Goal: Transaction & Acquisition: Book appointment/travel/reservation

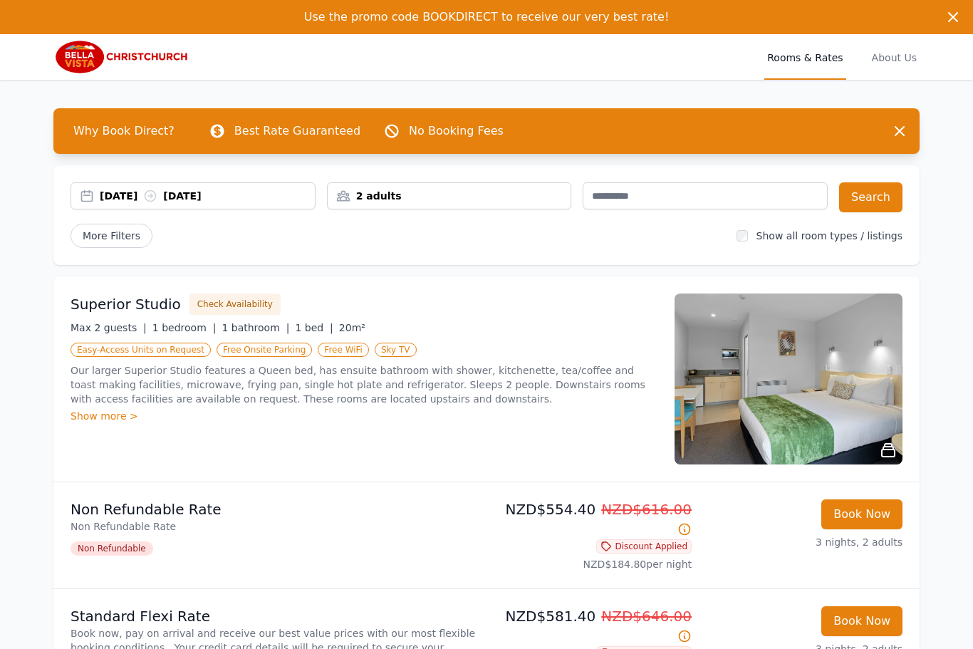
click at [432, 202] on div "2 adults" at bounding box center [450, 196] width 244 height 14
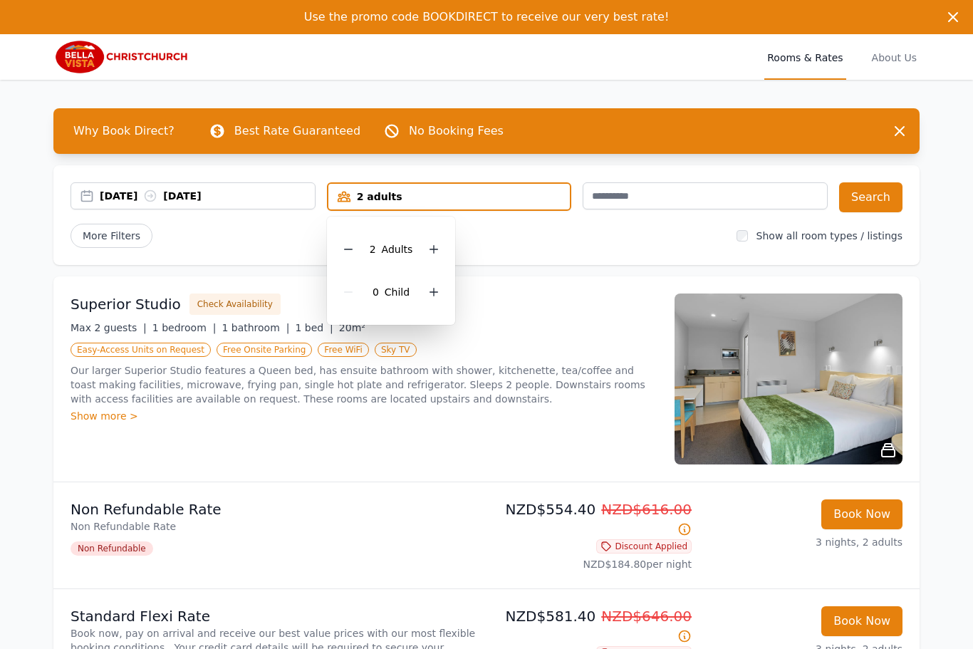
click at [440, 248] on div at bounding box center [434, 249] width 20 height 20
click at [433, 258] on div at bounding box center [434, 249] width 20 height 20
click at [870, 206] on button "Search" at bounding box center [870, 197] width 63 height 30
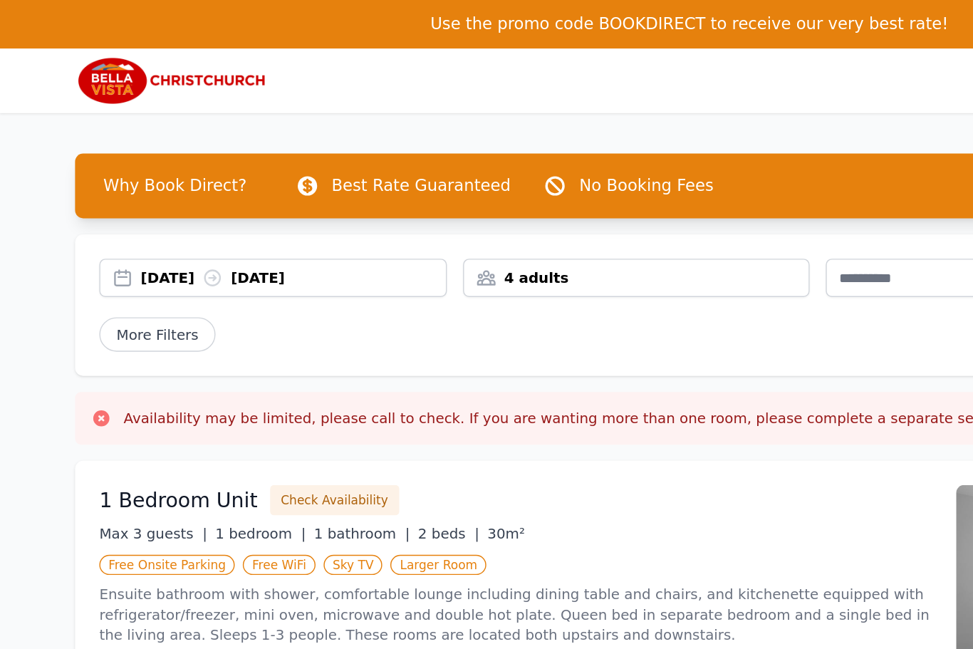
click at [196, 189] on div "27 Sep 2025 30 Sep 2025" at bounding box center [207, 196] width 215 height 14
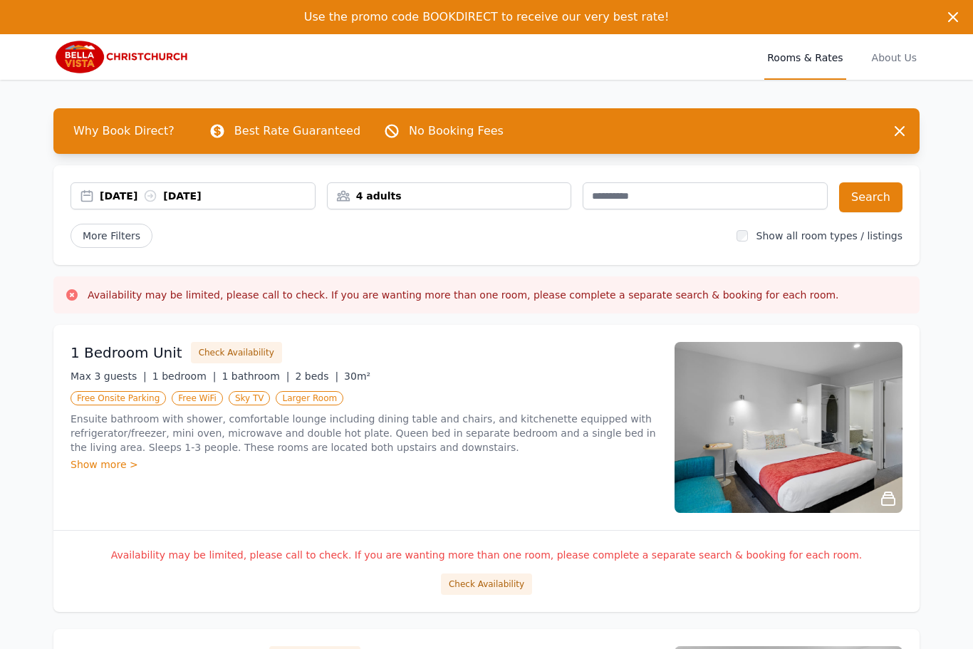
click at [861, 208] on button "Search" at bounding box center [870, 197] width 63 height 30
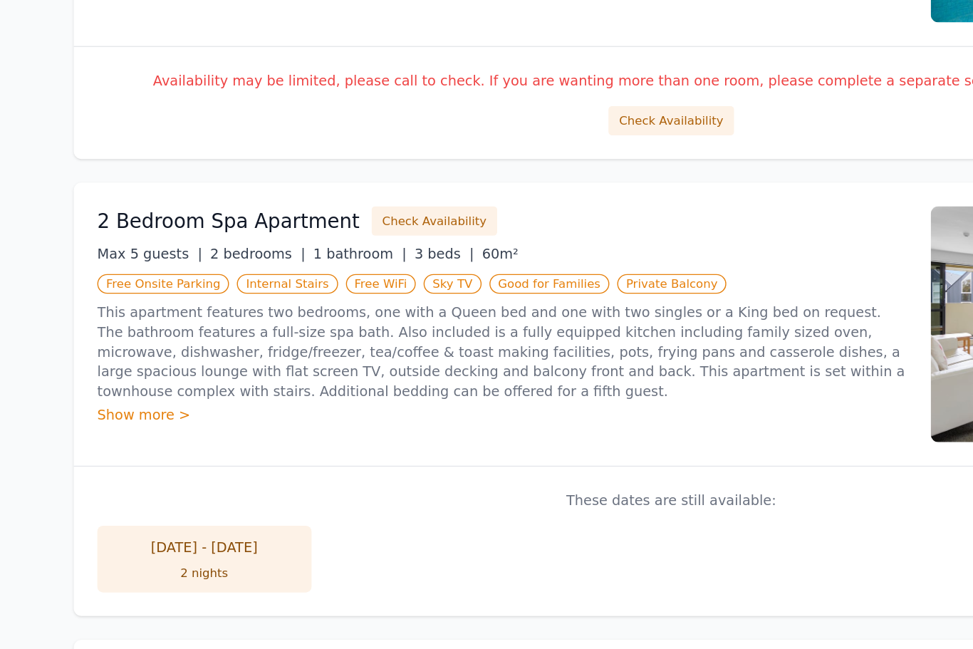
scroll to position [360, 0]
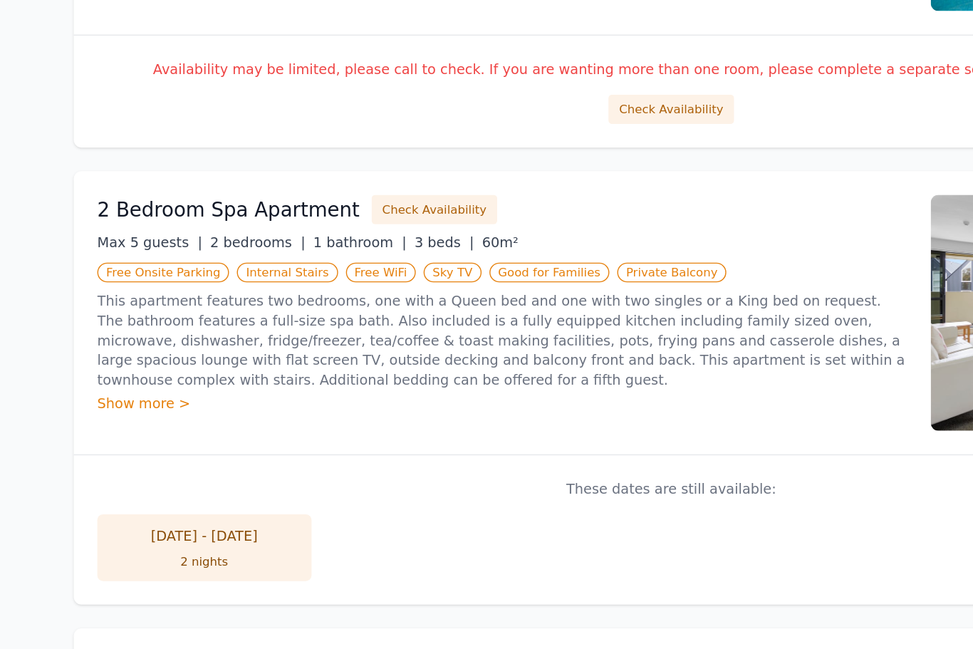
click at [275, 286] on button "Check Availability" at bounding box center [314, 296] width 91 height 21
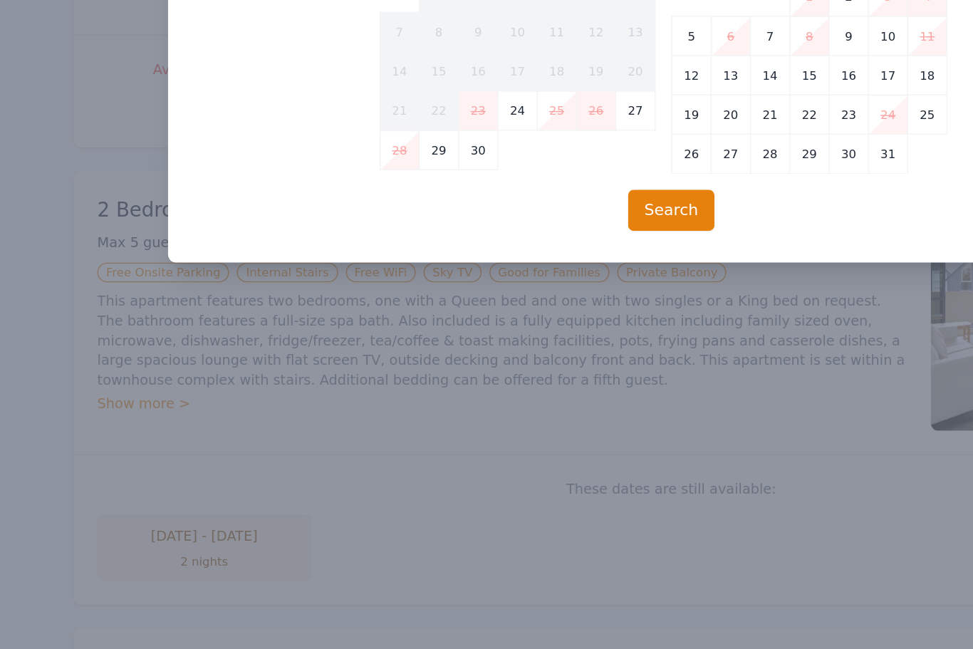
scroll to position [0, 0]
click at [317, 239] on td "29" at bounding box center [318, 253] width 28 height 28
click at [291, 239] on td "28" at bounding box center [290, 253] width 28 height 28
click at [348, 239] on td "30" at bounding box center [347, 253] width 28 height 28
click at [313, 239] on td "29" at bounding box center [318, 253] width 28 height 28
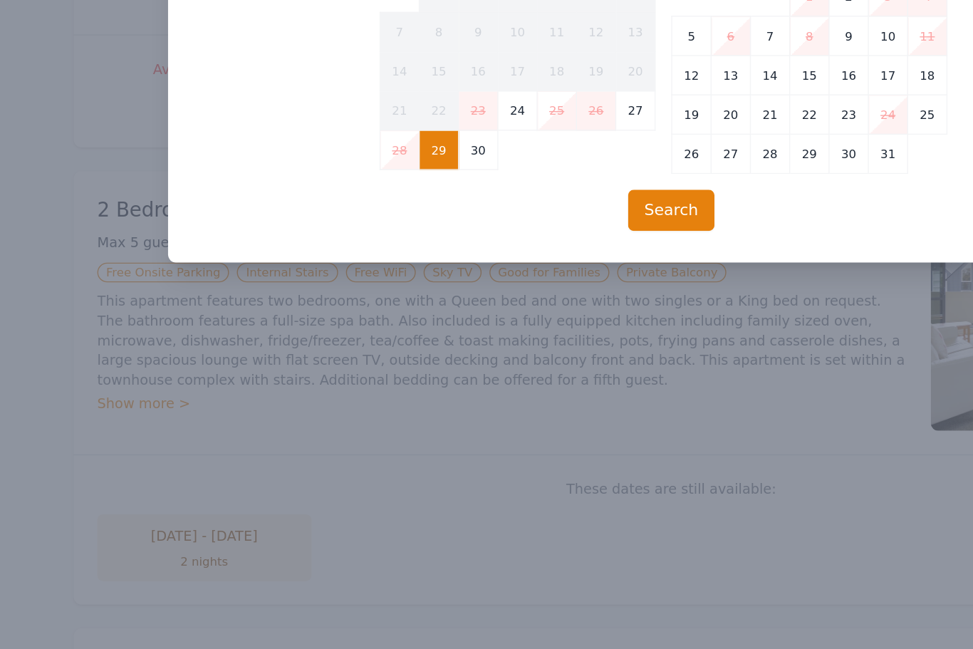
click at [464, 210] on td "27" at bounding box center [461, 224] width 28 height 28
click at [340, 239] on td "30" at bounding box center [347, 253] width 28 height 28
click at [487, 281] on button "Search" at bounding box center [486, 296] width 63 height 30
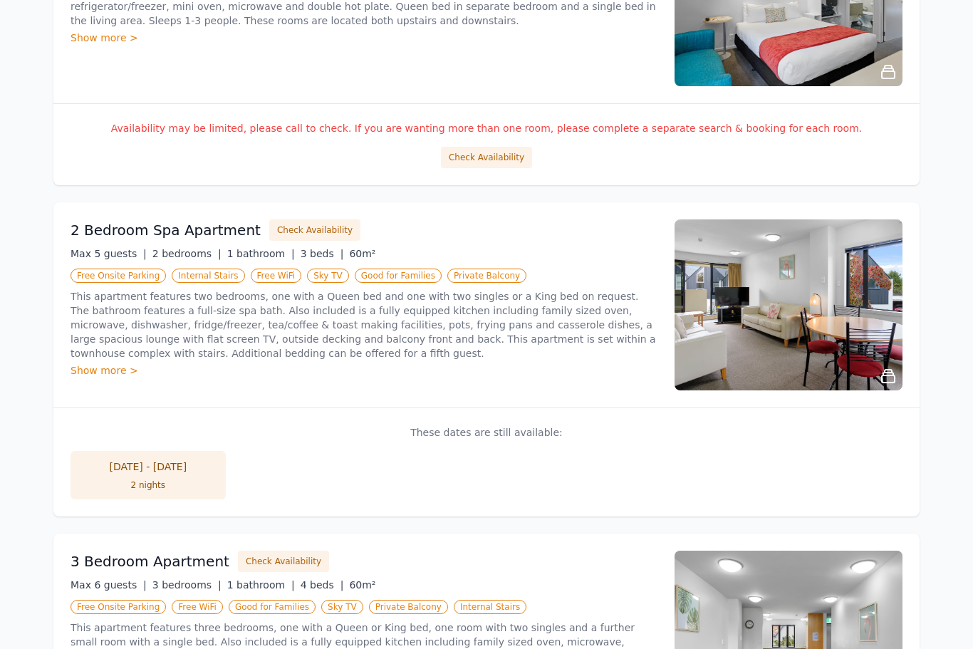
scroll to position [454, 0]
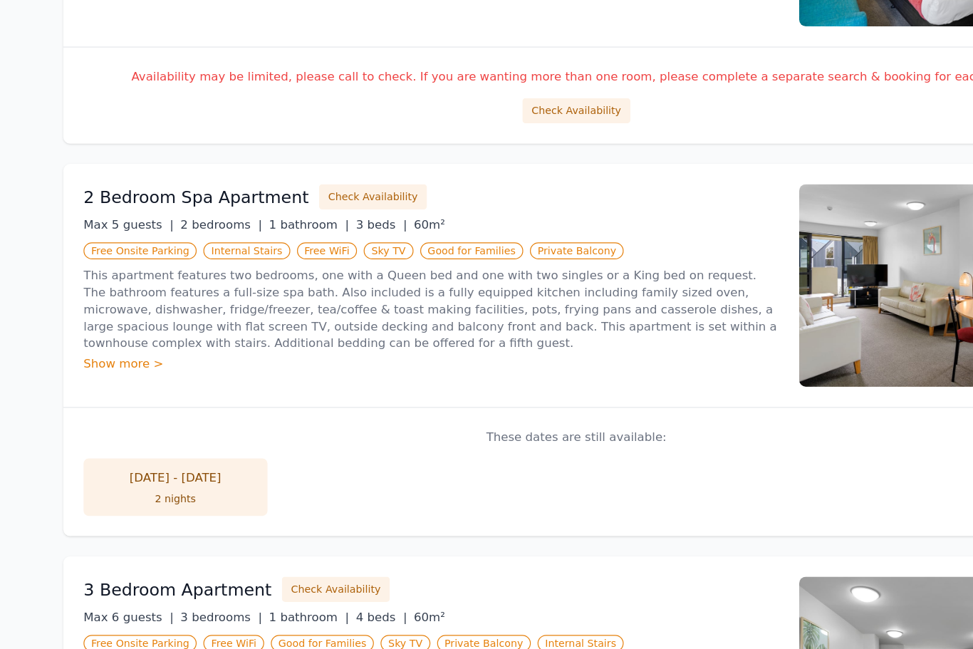
click at [285, 192] on button "Check Availability" at bounding box center [314, 202] width 91 height 21
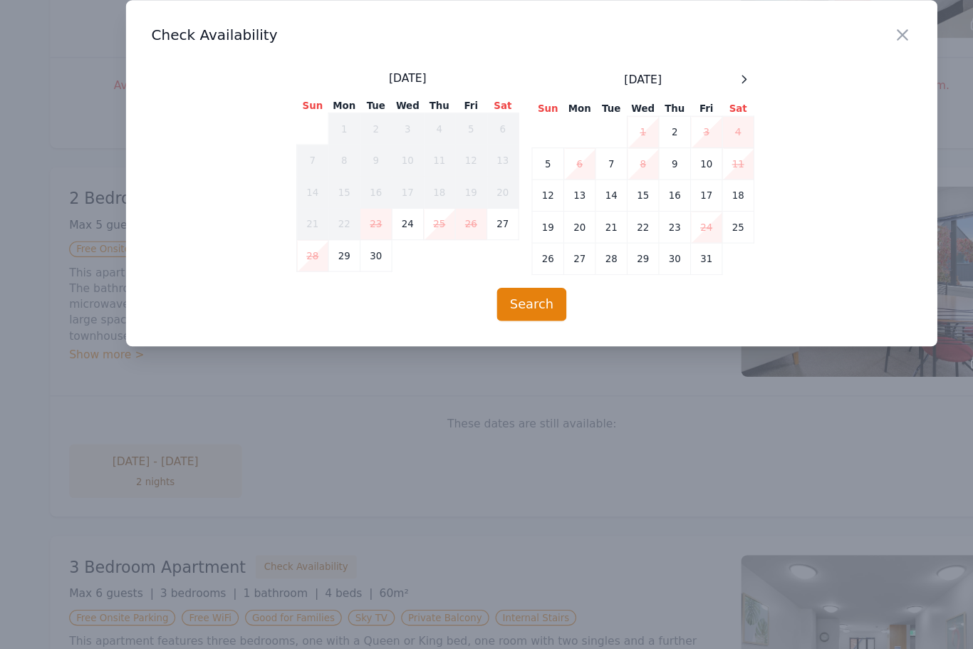
scroll to position [457, 0]
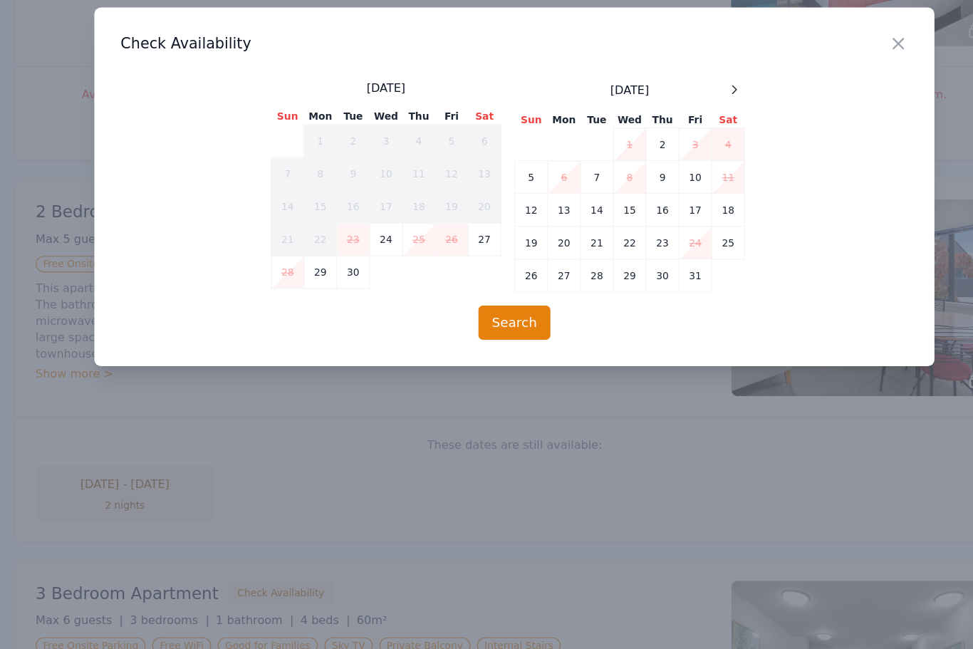
click at [447, 210] on td "27" at bounding box center [461, 224] width 28 height 28
click at [304, 240] on td "29" at bounding box center [318, 253] width 28 height 28
click at [333, 251] on td "30" at bounding box center [347, 253] width 28 height 28
click at [243, 293] on div "Search" at bounding box center [487, 296] width 684 height 30
click at [346, 420] on div at bounding box center [486, 324] width 973 height 649
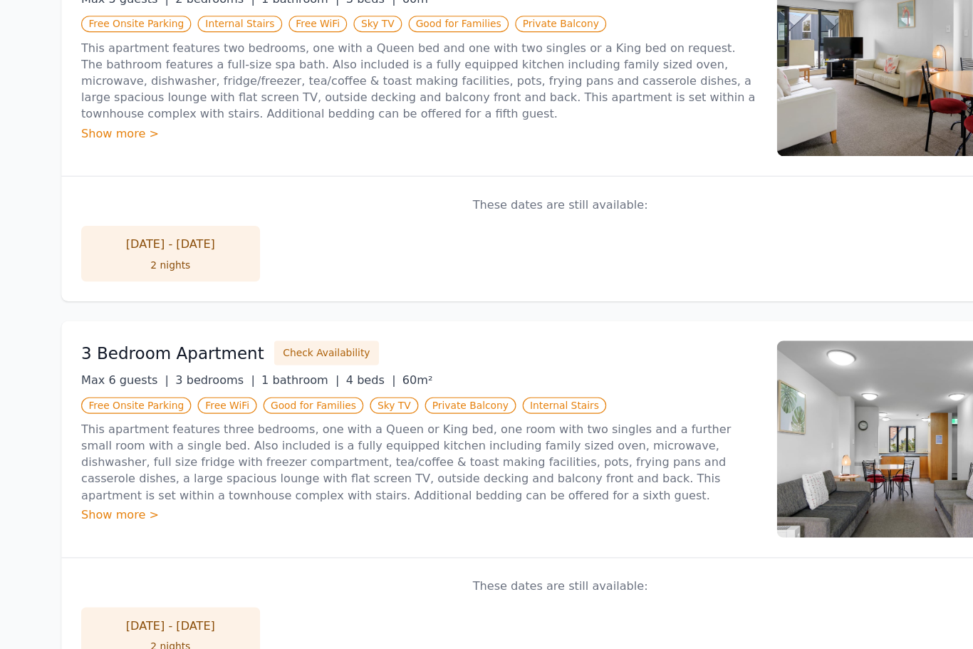
scroll to position [655, 0]
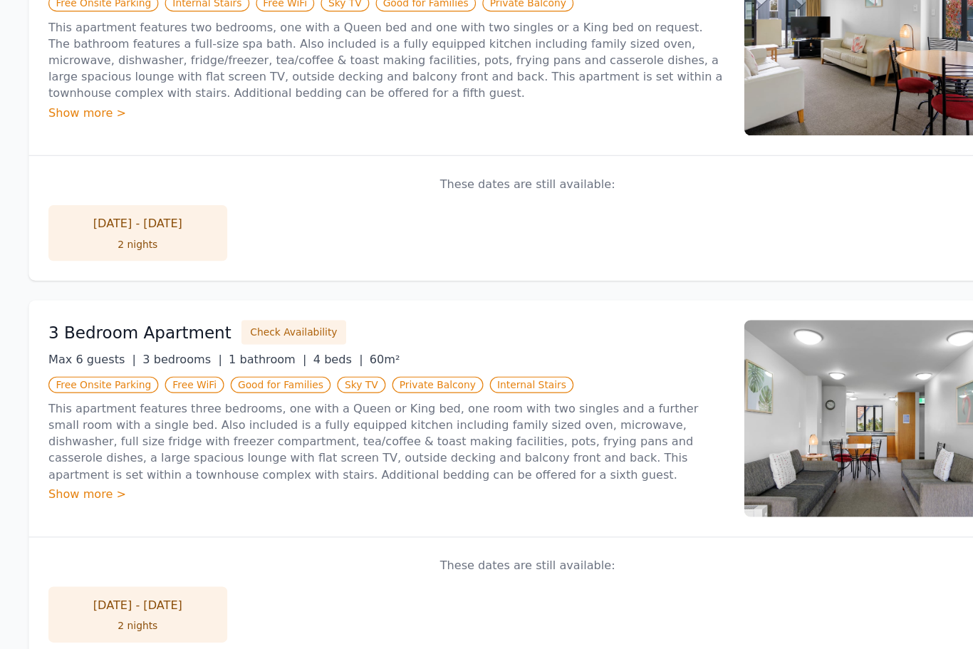
click at [238, 323] on button "Check Availability" at bounding box center [283, 333] width 91 height 21
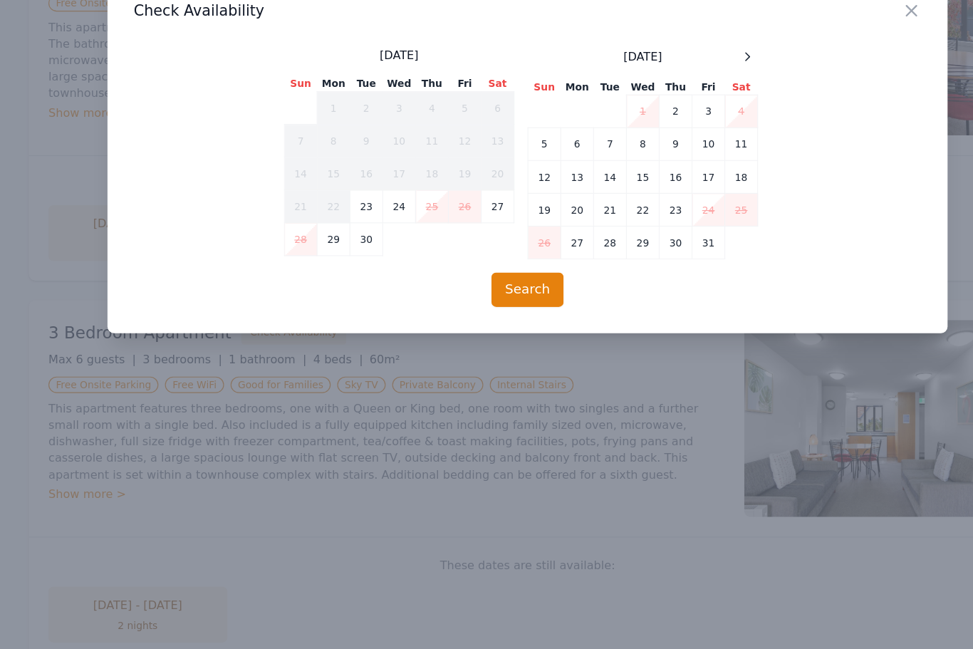
click at [447, 210] on td "27" at bounding box center [461, 224] width 28 height 28
click at [276, 239] on td "28" at bounding box center [290, 253] width 28 height 28
click at [304, 239] on td "29" at bounding box center [318, 253] width 28 height 28
click at [333, 239] on td "30" at bounding box center [347, 253] width 28 height 28
click at [460, 281] on button "Search" at bounding box center [486, 296] width 63 height 30
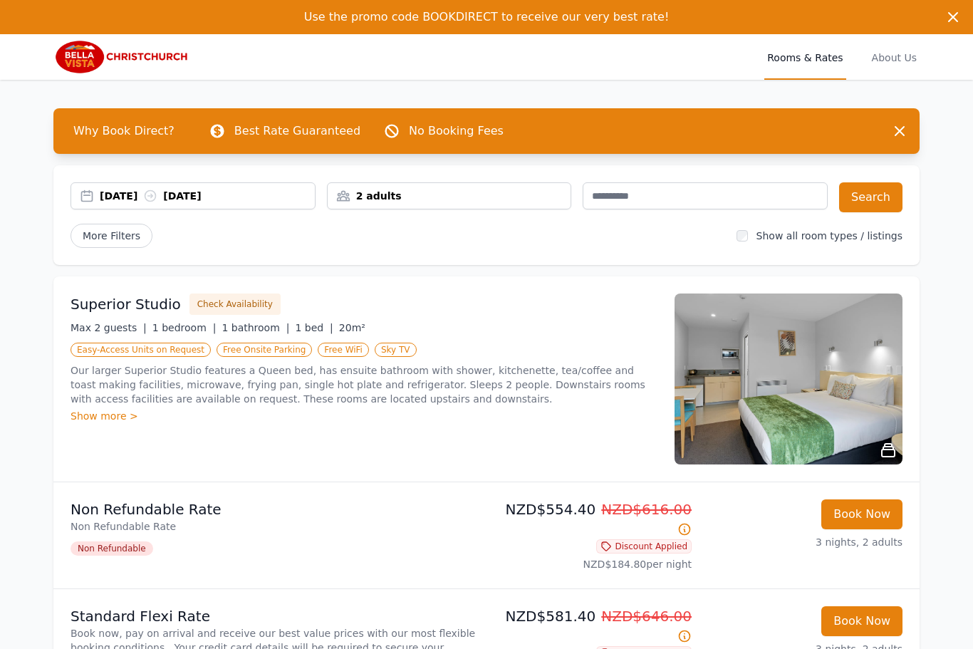
click at [407, 192] on div "2 adults" at bounding box center [450, 196] width 244 height 14
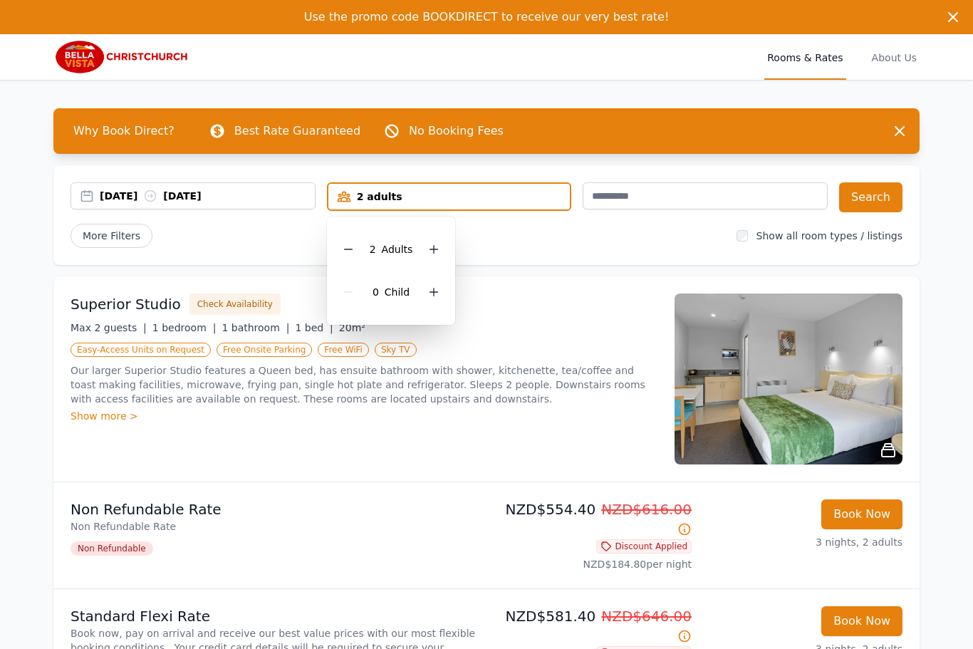
click at [440, 252] on div at bounding box center [434, 249] width 20 height 20
click at [442, 254] on div "3 Adult s" at bounding box center [391, 249] width 106 height 43
click at [427, 258] on div "3 Adult s" at bounding box center [391, 249] width 106 height 43
click at [437, 257] on div at bounding box center [434, 249] width 20 height 20
click at [427, 253] on div at bounding box center [434, 249] width 20 height 20
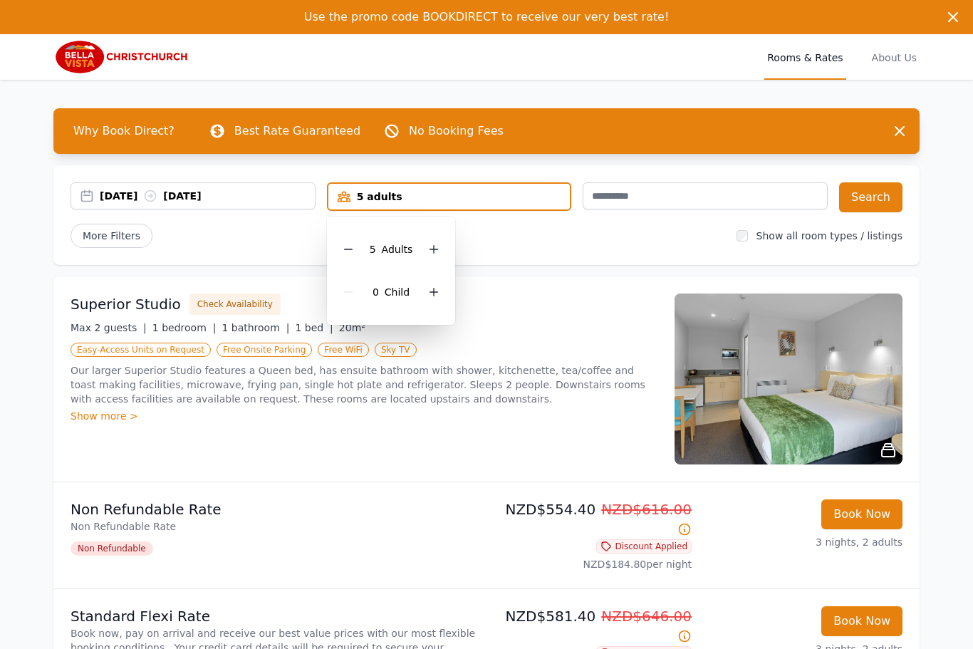
click at [348, 251] on icon at bounding box center [348, 249] width 11 height 11
click at [862, 206] on button "Search" at bounding box center [870, 197] width 63 height 30
